Goal: Task Accomplishment & Management: Manage account settings

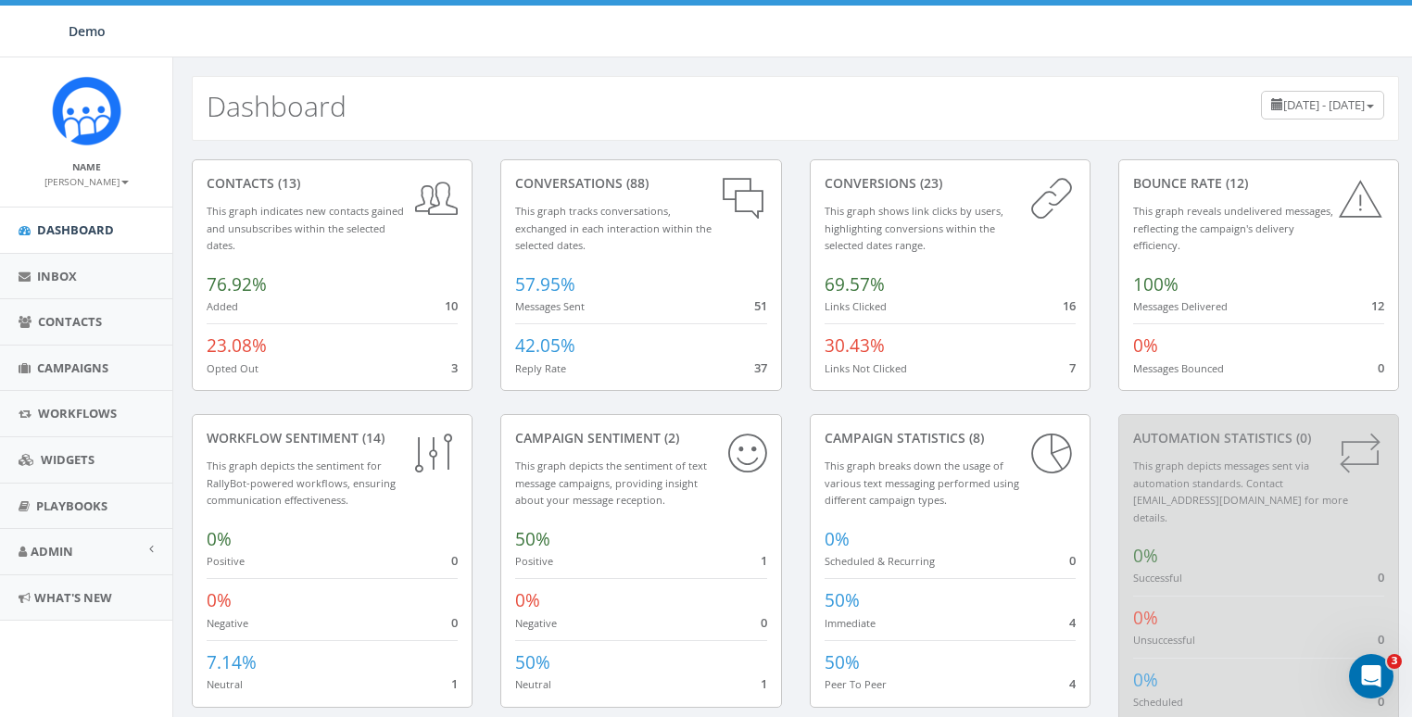
click at [92, 187] on small "[PERSON_NAME]" at bounding box center [86, 181] width 84 height 13
click at [80, 233] on link "Sign Out" at bounding box center [92, 232] width 146 height 23
